Goal: Information Seeking & Learning: Find specific fact

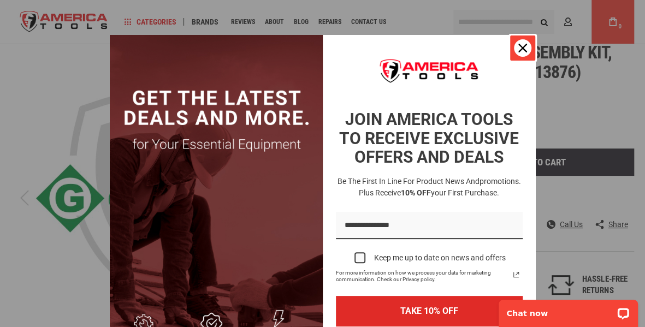
click at [514, 42] on div "Close" at bounding box center [522, 47] width 17 height 17
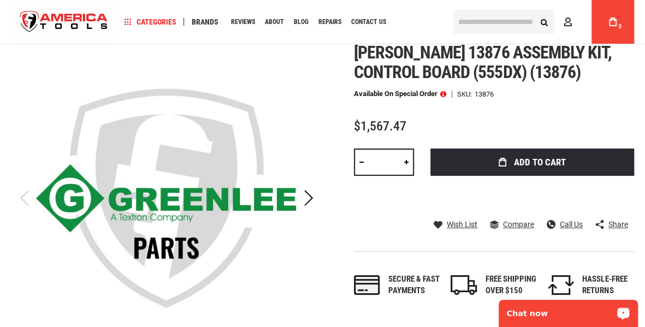
click at [540, 312] on p "Chat now" at bounding box center [561, 313] width 108 height 9
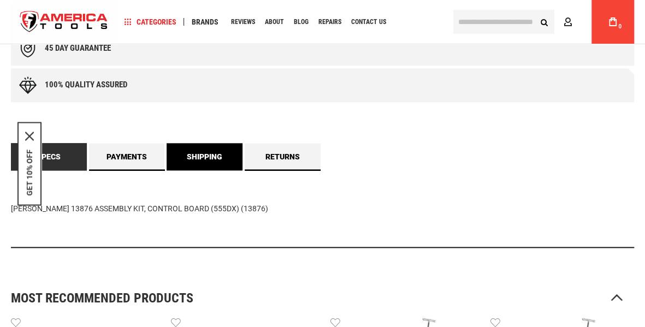
scroll to position [601, 0]
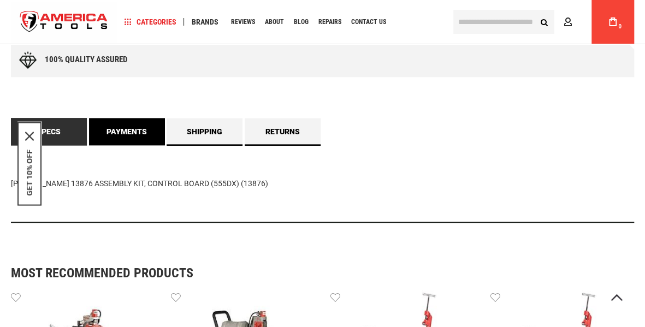
click at [144, 136] on link "Payments" at bounding box center [127, 131] width 76 height 27
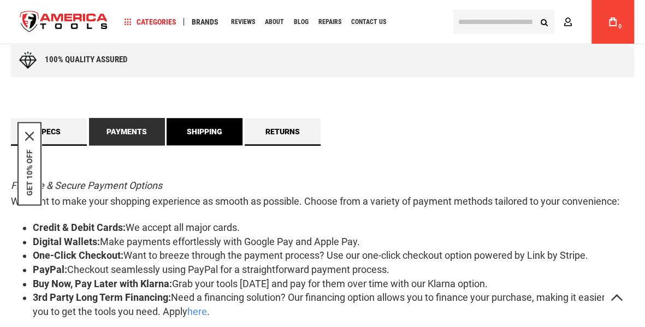
click at [188, 128] on link "Shipping" at bounding box center [205, 131] width 76 height 27
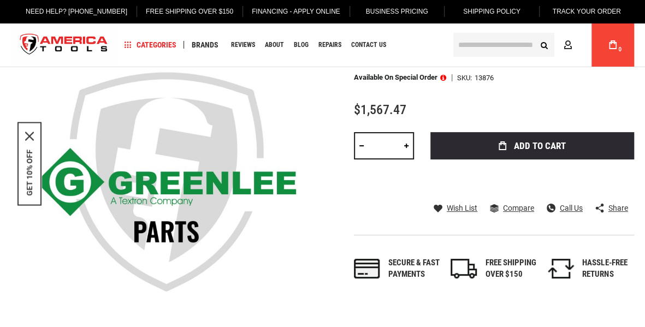
scroll to position [0, 0]
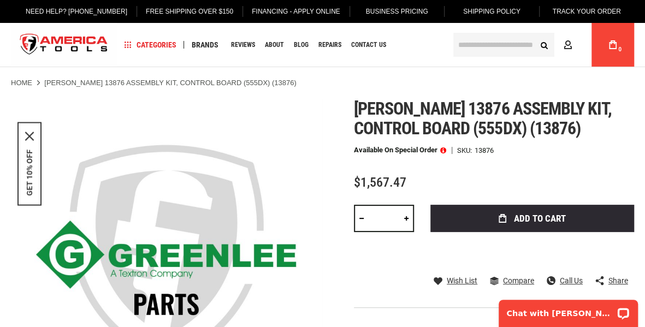
click at [451, 105] on span "[PERSON_NAME] 13876 assembly kit, control board (555dx) (13876)" at bounding box center [483, 118] width 258 height 40
copy span "13876"
click at [480, 105] on span "[PERSON_NAME] 13876 assembly kit, control board (555dx) (13876)" at bounding box center [483, 118] width 258 height 40
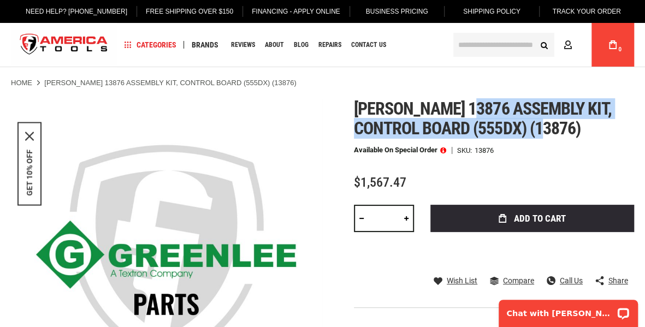
drag, startPoint x: 473, startPoint y: 104, endPoint x: 599, endPoint y: 128, distance: 127.8
click at [599, 128] on h1 "[PERSON_NAME] 13876 assembly kit, control board (555dx) (13876)" at bounding box center [494, 118] width 280 height 39
copy span "assembly kit, control board (555dx) (13876)"
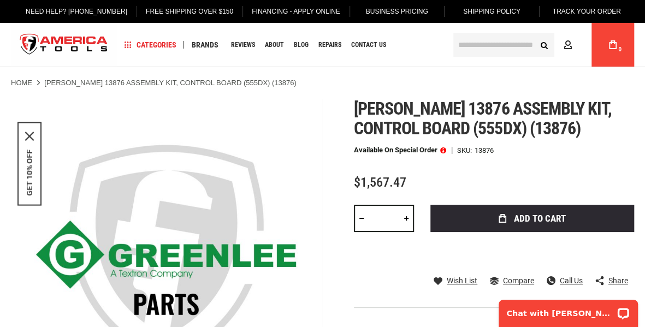
click at [455, 103] on span "[PERSON_NAME] 13876 assembly kit, control board (555dx) (13876)" at bounding box center [483, 118] width 258 height 40
copy span "13876"
click at [478, 107] on span "[PERSON_NAME] 13876 assembly kit, control board (555dx) (13876)" at bounding box center [483, 118] width 258 height 40
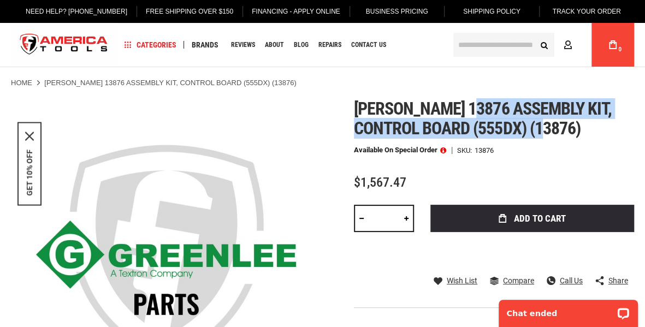
drag, startPoint x: 472, startPoint y: 108, endPoint x: 586, endPoint y: 130, distance: 116.4
click at [586, 130] on h1 "[PERSON_NAME] 13876 assembly kit, control board (555dx) (13876)" at bounding box center [494, 118] width 280 height 39
copy span "assembly kit, control board (555dx) (13876)"
